Goal: Task Accomplishment & Management: Manage account settings

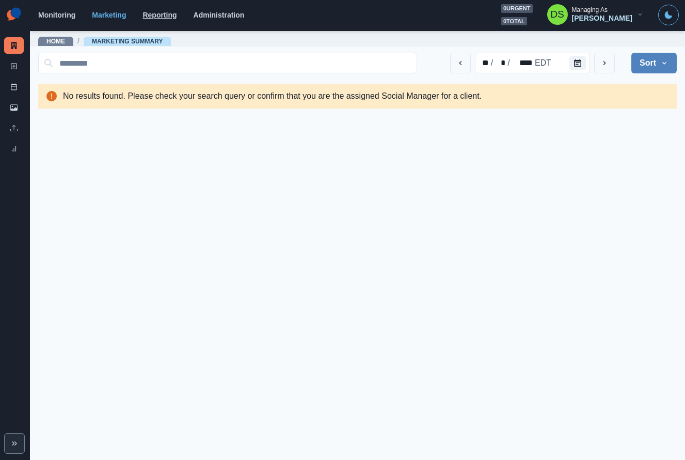
click at [160, 13] on link "Reporting" at bounding box center [160, 15] width 34 height 8
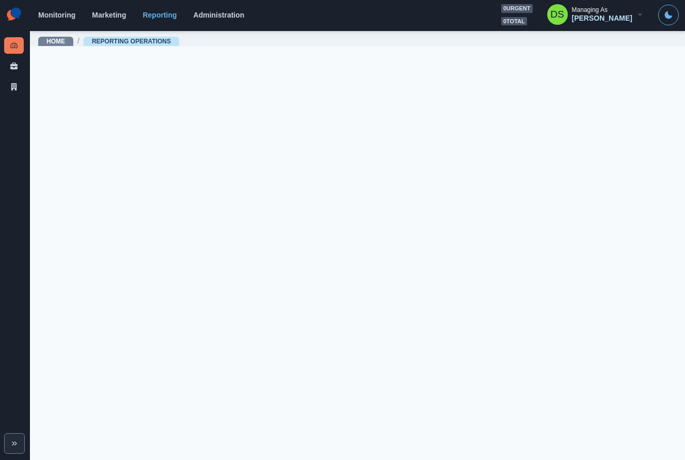
click at [76, 21] on div "Monitoring Marketing Reporting Administration 0 urgent 0 total DS Managing As […" at bounding box center [358, 14] width 641 height 21
click at [62, 14] on link "Monitoring" at bounding box center [56, 15] width 37 height 8
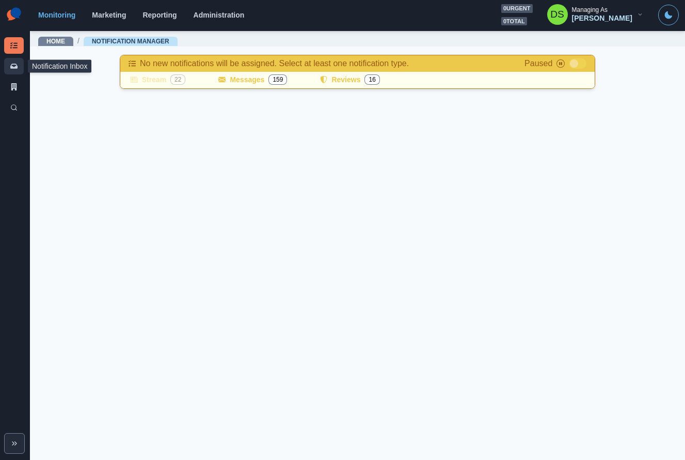
click at [11, 67] on icon at bounding box center [13, 66] width 7 height 5
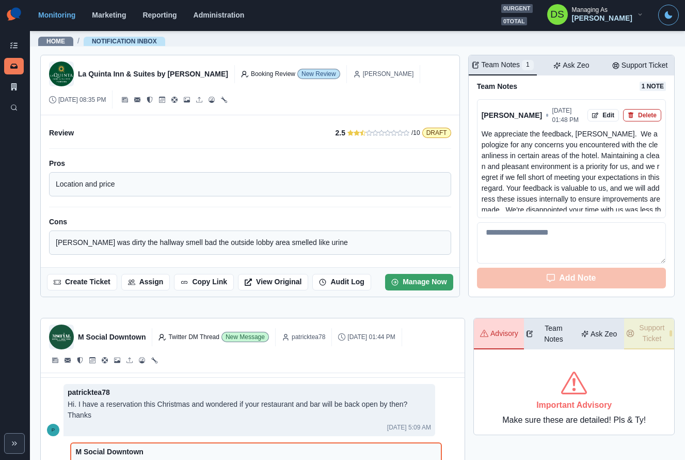
click at [210, 9] on div "Monitoring Marketing Reporting Administration 0 urgent 0 total DS Managing As D…" at bounding box center [358, 14] width 641 height 21
click at [212, 13] on link "Administration" at bounding box center [219, 15] width 51 height 8
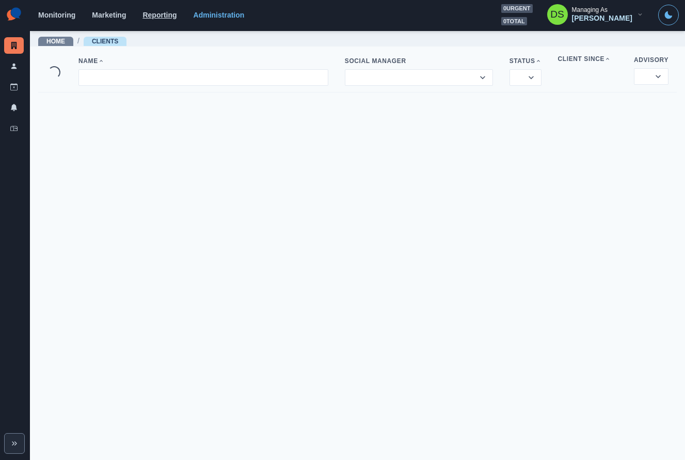
click at [163, 13] on link "Reporting" at bounding box center [160, 15] width 34 height 8
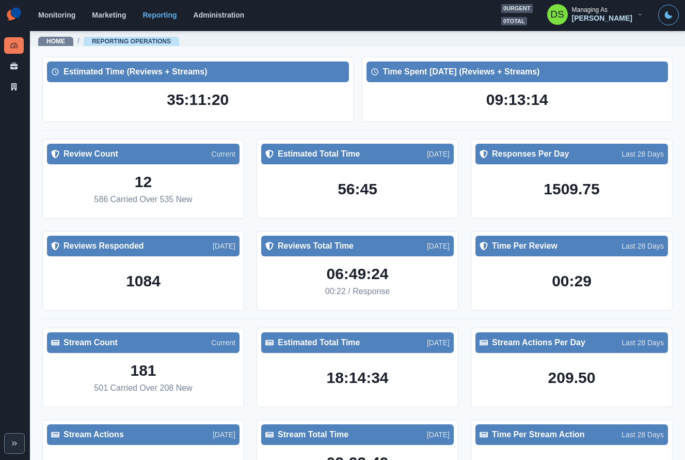
click at [109, 20] on div "Monitoring Marketing Reporting Administration 0 urgent 0 total DS Managing As D…" at bounding box center [358, 14] width 641 height 21
click at [109, 19] on div "Monitoring Marketing Reporting Administration 0 urgent 0 total DS Managing As D…" at bounding box center [358, 14] width 641 height 21
click at [109, 13] on link "Marketing" at bounding box center [109, 15] width 34 height 8
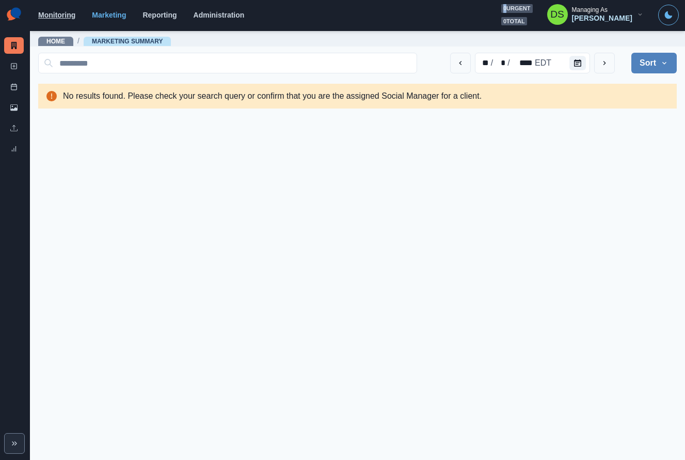
click at [61, 16] on link "Monitoring" at bounding box center [56, 15] width 37 height 8
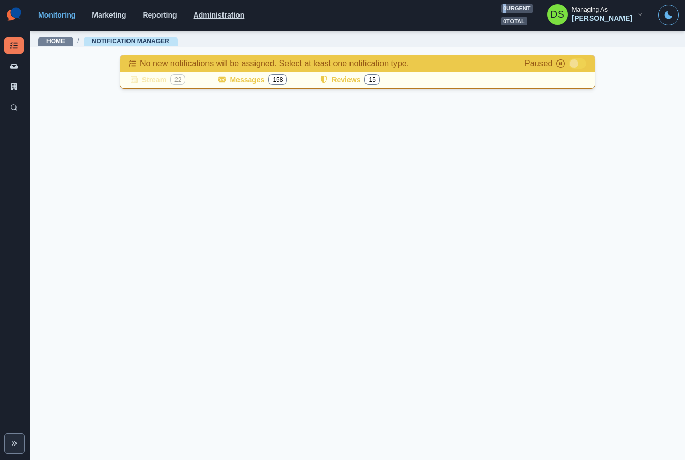
click at [208, 15] on link "Administration" at bounding box center [219, 15] width 51 height 8
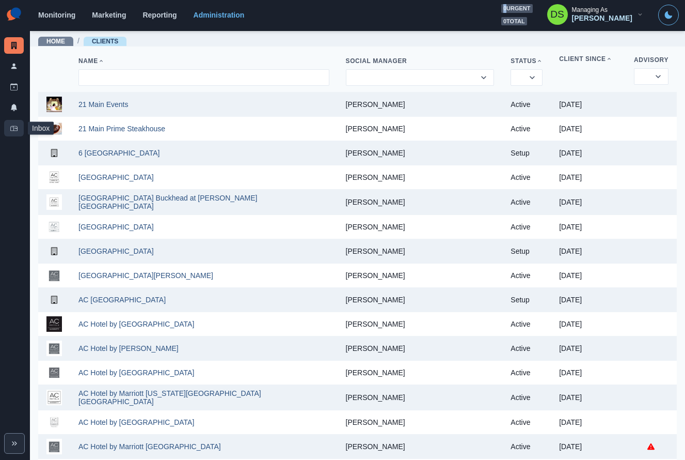
click at [17, 125] on link "Inbox" at bounding box center [14, 128] width 20 height 17
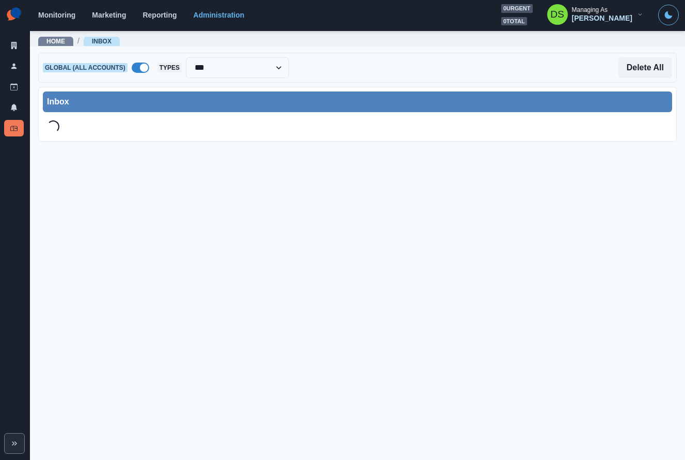
click at [147, 66] on span at bounding box center [144, 68] width 8 height 8
click at [214, 59] on select "**********" at bounding box center [237, 67] width 103 height 21
click at [135, 70] on span at bounding box center [137, 68] width 8 height 8
click at [135, 70] on span at bounding box center [141, 67] width 18 height 10
click at [316, 75] on div "Delete All" at bounding box center [480, 67] width 383 height 21
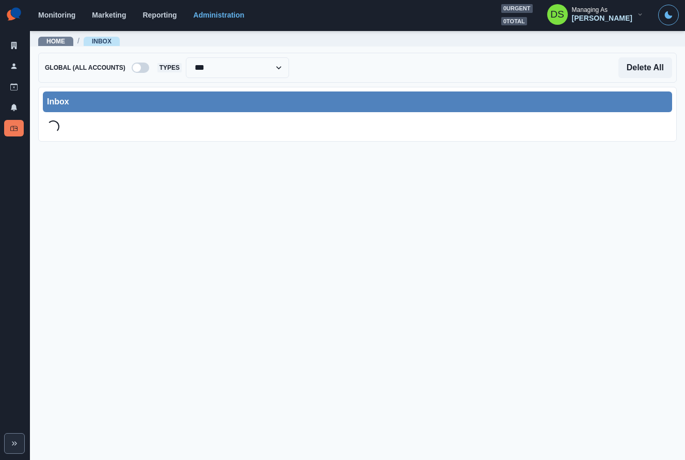
click at [106, 37] on span "Inbox" at bounding box center [102, 41] width 36 height 9
click at [246, 65] on select "**********" at bounding box center [237, 67] width 103 height 21
click at [256, 63] on div at bounding box center [267, 68] width 27 height 20
click at [256, 58] on div at bounding box center [267, 68] width 27 height 20
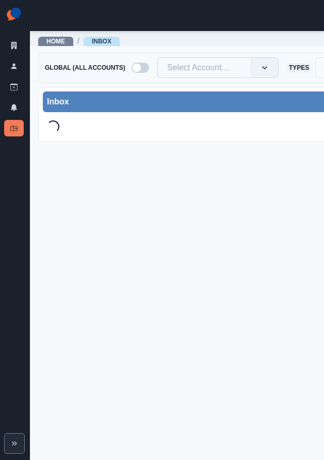
click at [208, 70] on div at bounding box center [204, 67] width 74 height 14
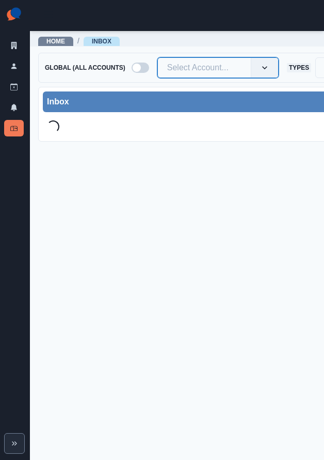
click at [208, 68] on div at bounding box center [204, 67] width 74 height 14
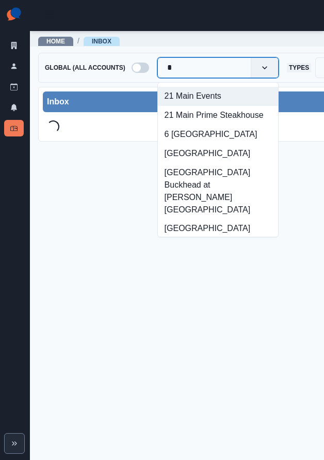
type input "**"
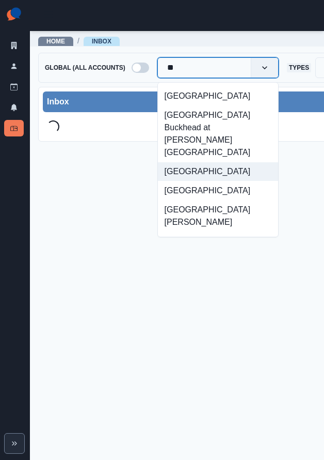
click at [214, 162] on div "[GEOGRAPHIC_DATA]" at bounding box center [218, 171] width 120 height 19
